Goal: Task Accomplishment & Management: Manage account settings

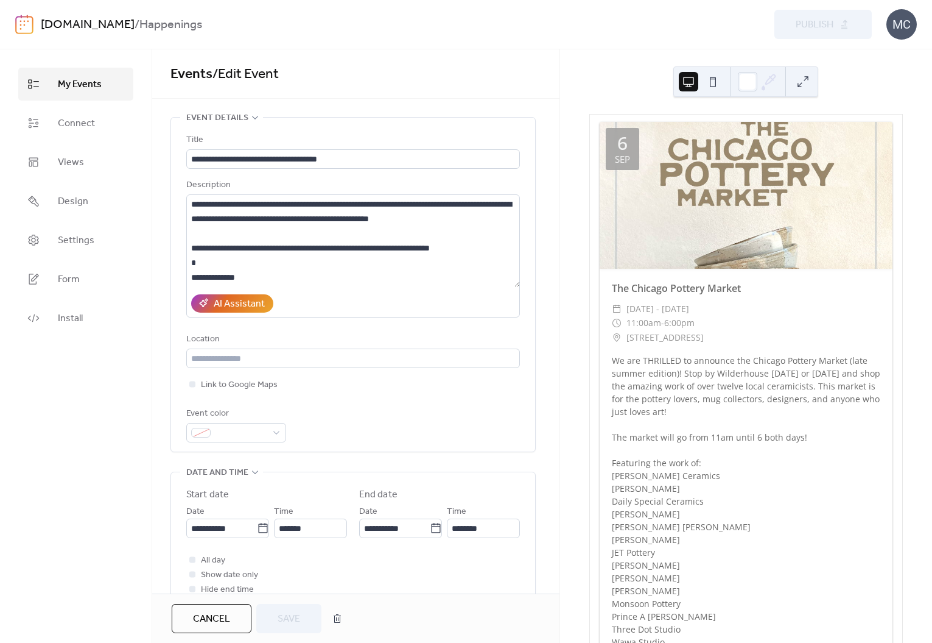
scroll to position [151, 0]
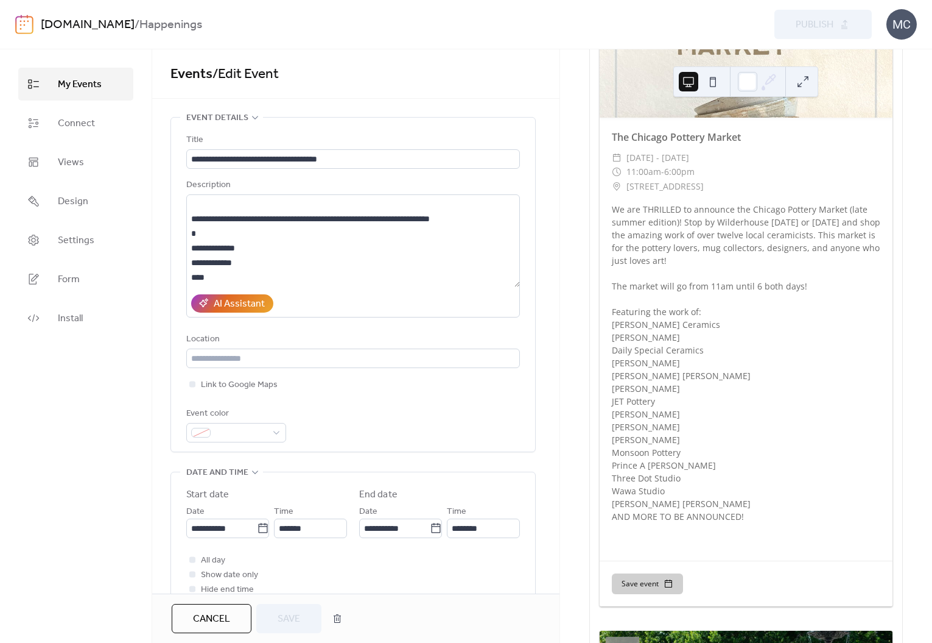
click at [92, 92] on span "My Events" at bounding box center [80, 84] width 44 height 15
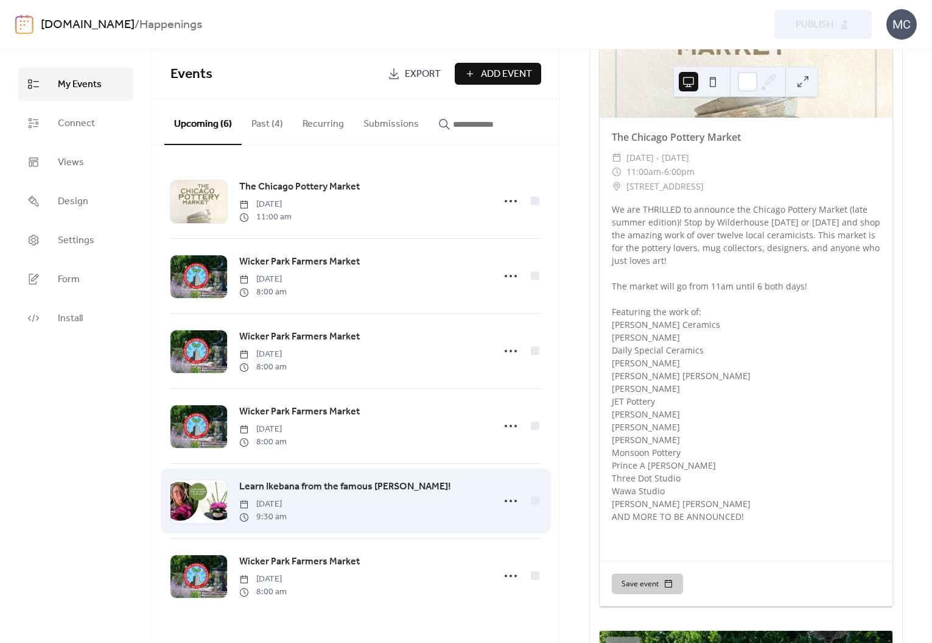
click at [401, 502] on div "Learn Ikebana from the famous [PERSON_NAME]! [DATE] 9:30 am" at bounding box center [362, 501] width 247 height 44
click at [329, 487] on span "Learn Ikebana from the famous [PERSON_NAME]!" at bounding box center [345, 486] width 212 height 15
click at [253, 490] on span "Learn Ikebana from the famous [PERSON_NAME]!" at bounding box center [345, 486] width 212 height 15
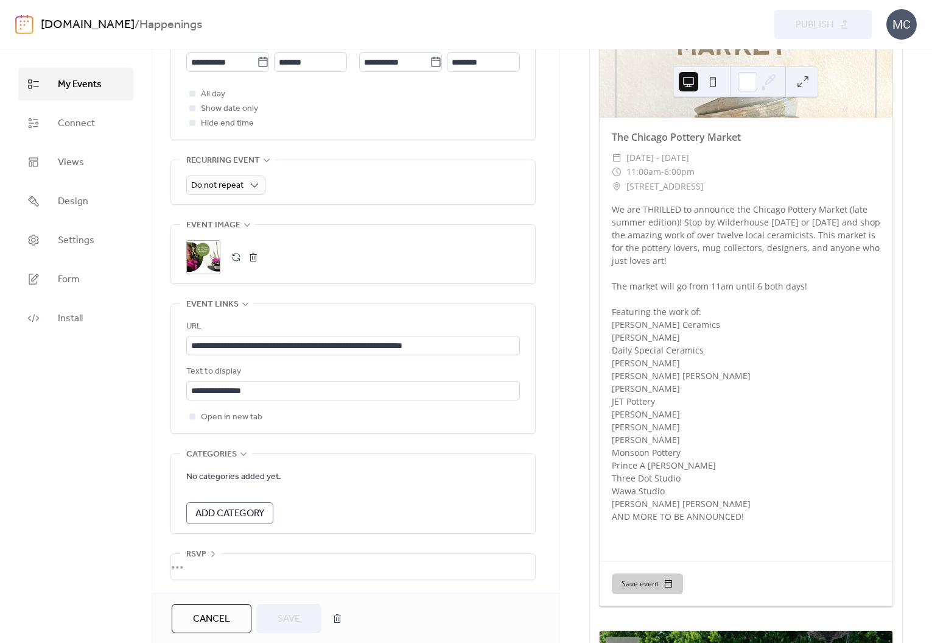
scroll to position [475, 0]
click at [255, 252] on button "button" at bounding box center [253, 256] width 17 height 17
click at [283, 621] on span "Save" at bounding box center [289, 618] width 23 height 15
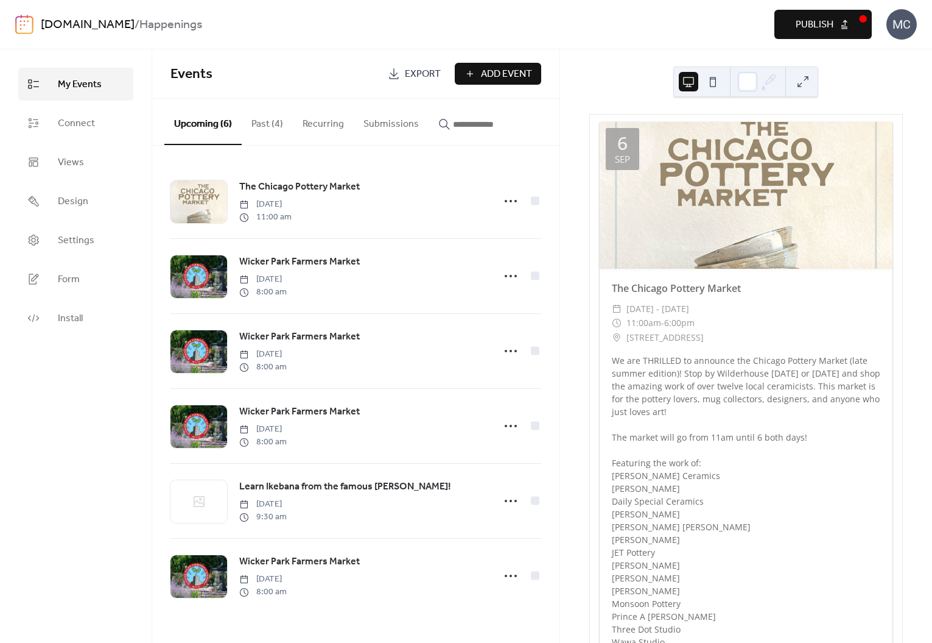
click at [830, 24] on span "Publish" at bounding box center [815, 25] width 38 height 15
